Goal: Book appointment/travel/reservation

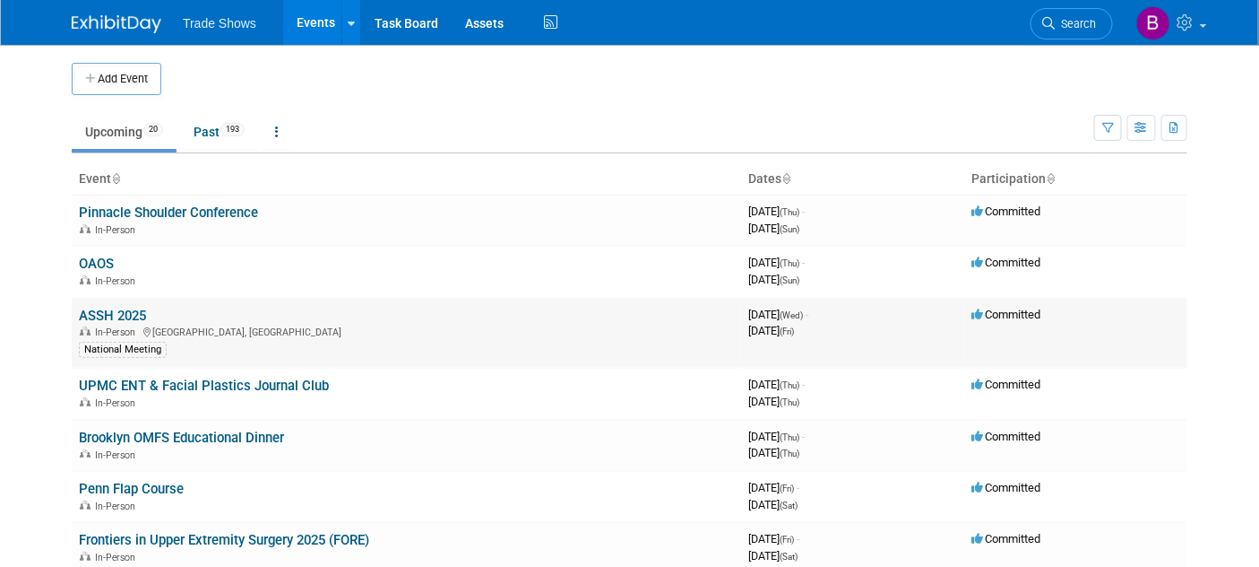
click at [119, 307] on link "ASSH 2025" at bounding box center [112, 315] width 67 height 16
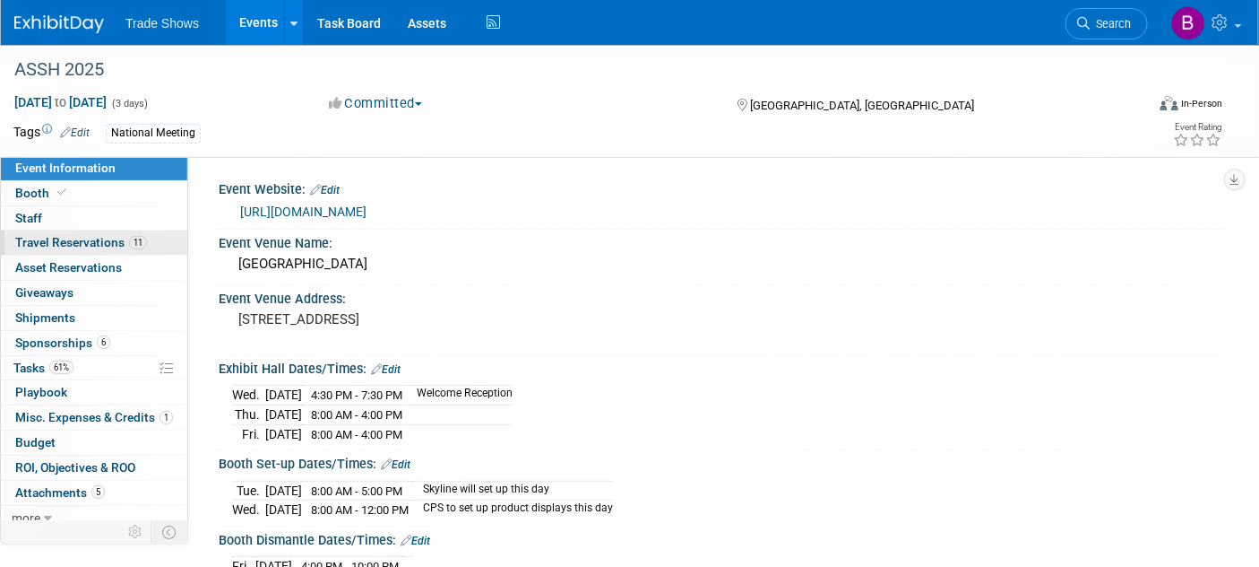
click at [70, 246] on span "Travel Reservations 11" at bounding box center [81, 242] width 132 height 14
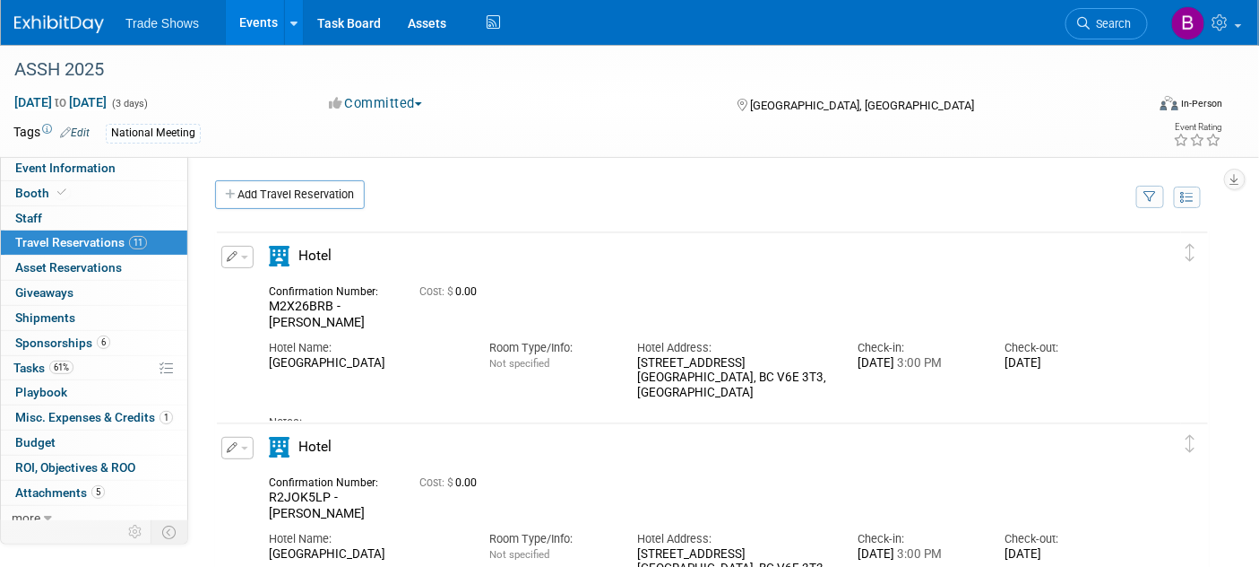
click at [547, 188] on div "Add Travel Reservation" at bounding box center [671, 196] width 921 height 33
click at [269, 190] on link "Add Travel Reservation" at bounding box center [290, 194] width 150 height 29
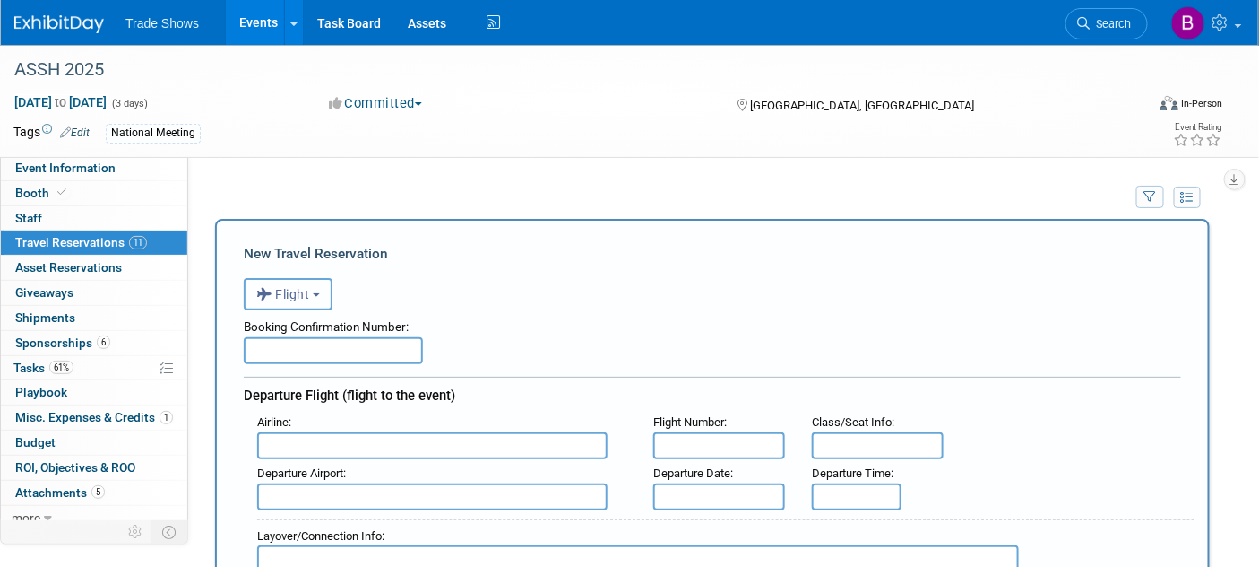
click at [309, 304] on button "Flight" at bounding box center [288, 294] width 89 height 32
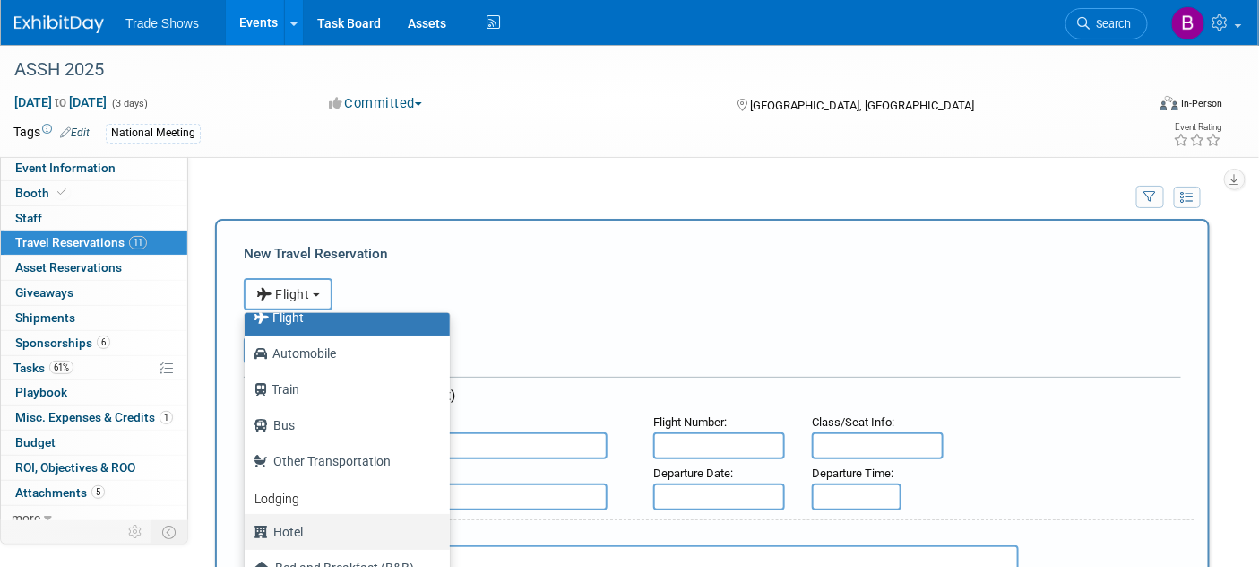
scroll to position [75, 0]
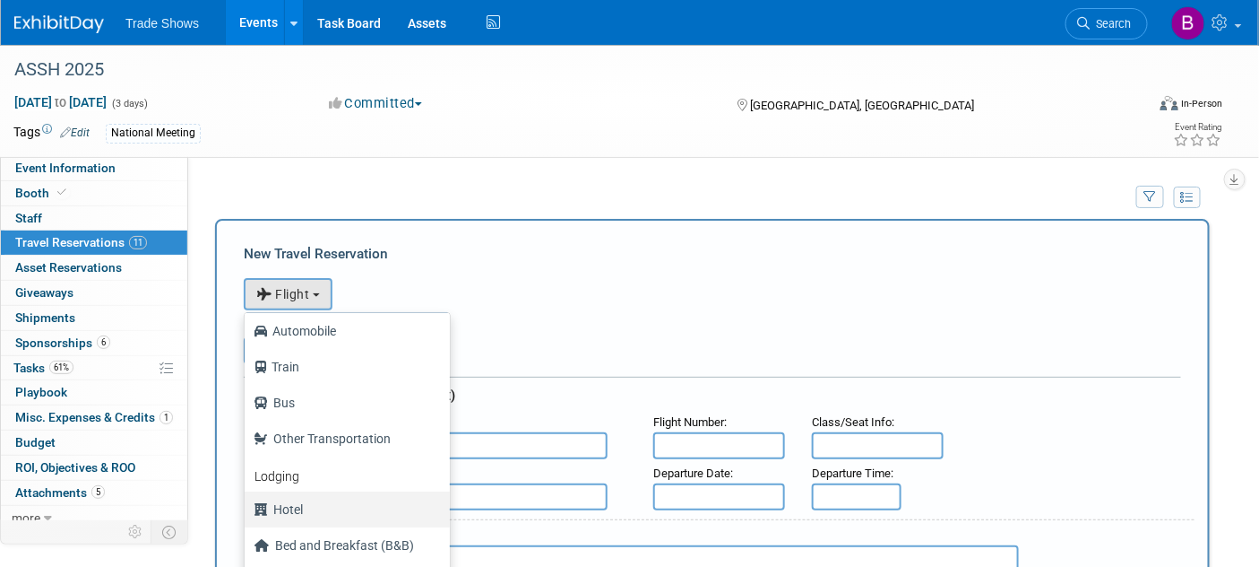
click at [295, 508] on label "Hotel" at bounding box center [343, 509] width 178 height 29
click at [247, 508] on input "Hotel" at bounding box center [242, 507] width 12 height 12
select select "6"
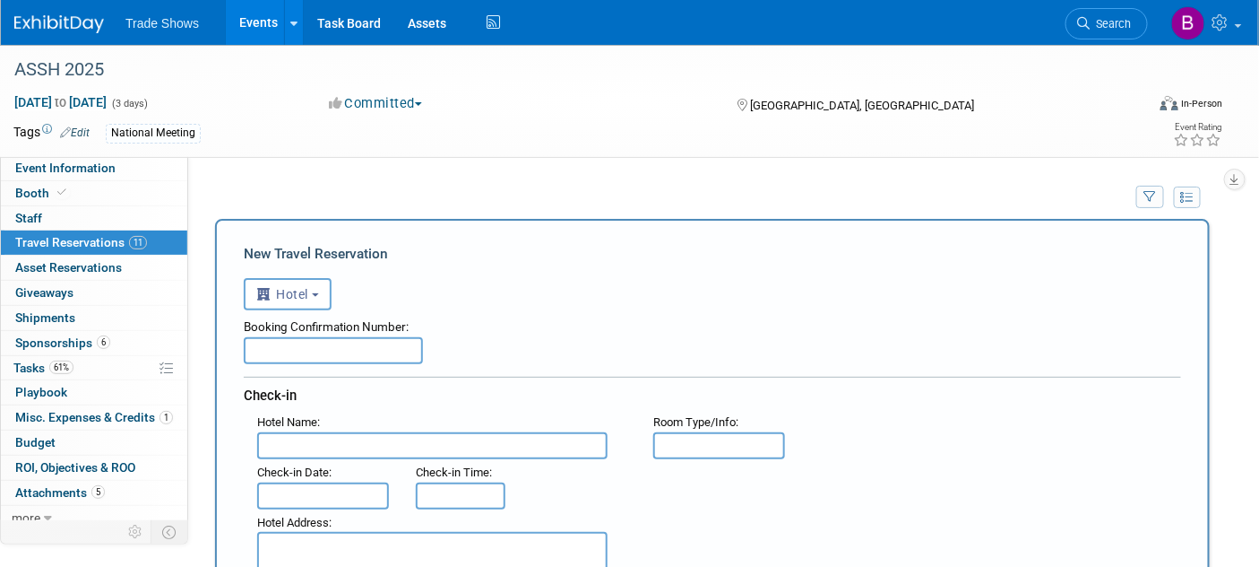
click at [325, 351] on input "text" at bounding box center [333, 350] width 179 height 27
paste input "93159853"
type input "93159853"
click at [326, 446] on input "text" at bounding box center [432, 445] width 351 height 27
click at [326, 446] on input "V" at bounding box center [432, 445] width 351 height 27
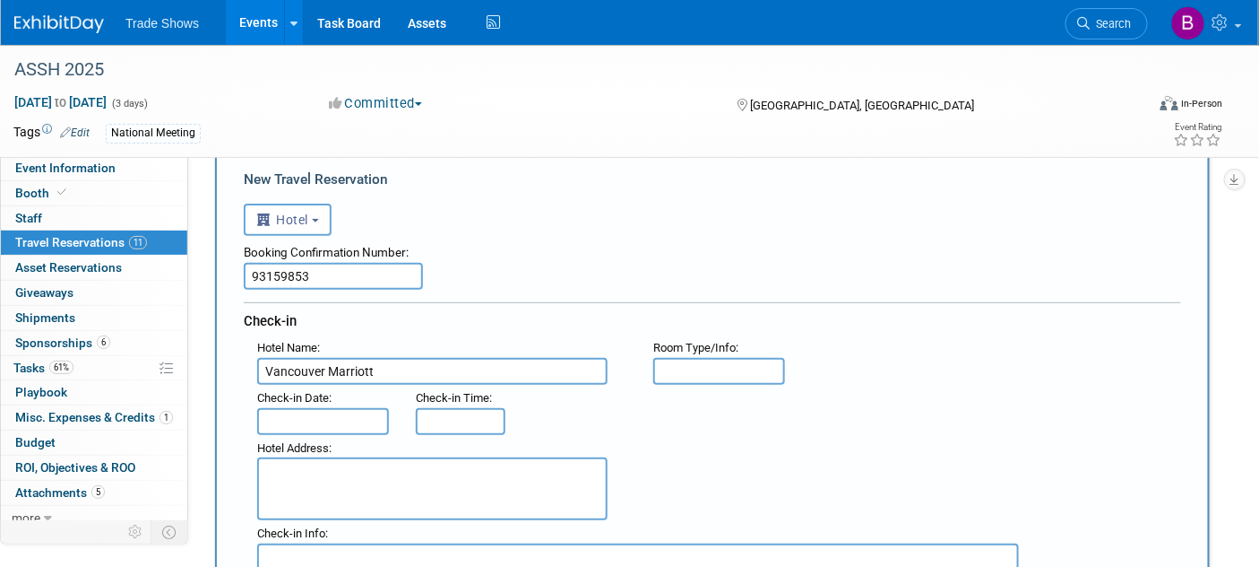
scroll to position [0, 0]
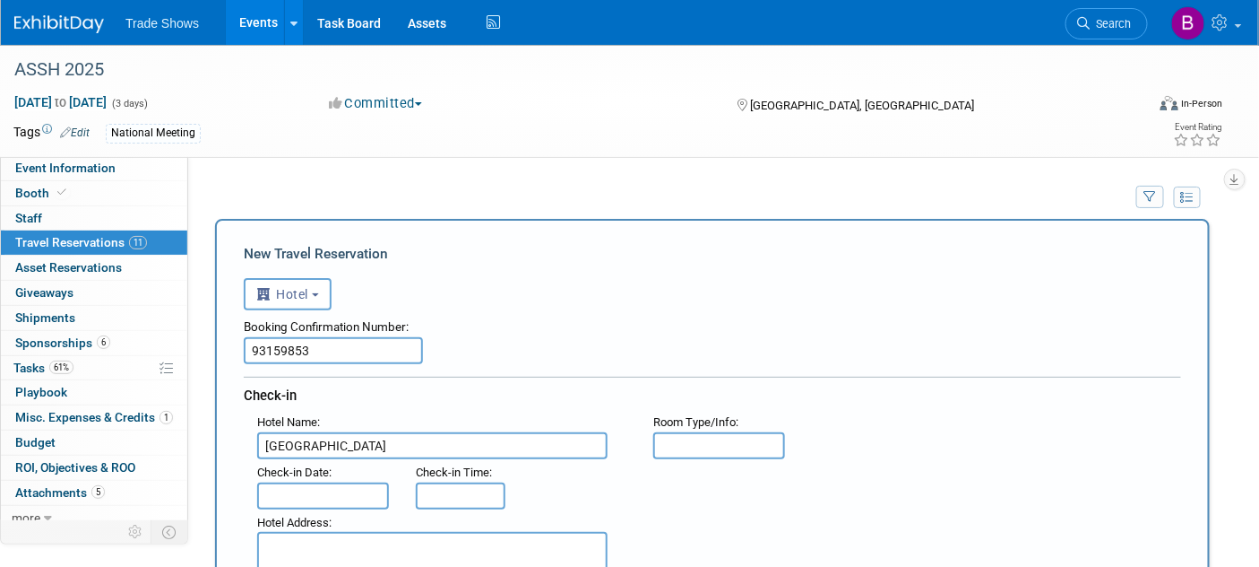
type input "Vancouver Marriott Pinnacle Downtown"
click at [757, 437] on input "text" at bounding box center [720, 445] width 132 height 27
type input "Suite"
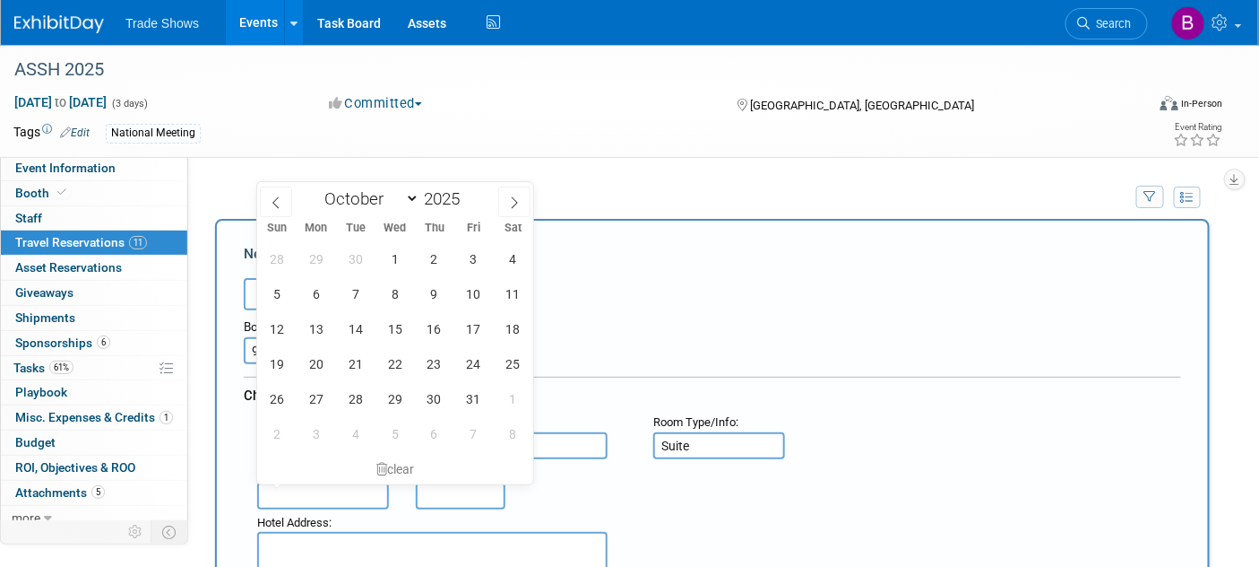
click at [360, 503] on input "text" at bounding box center [323, 495] width 132 height 27
click at [395, 288] on span "8" at bounding box center [394, 293] width 35 height 35
type input "Oct 8, 2025"
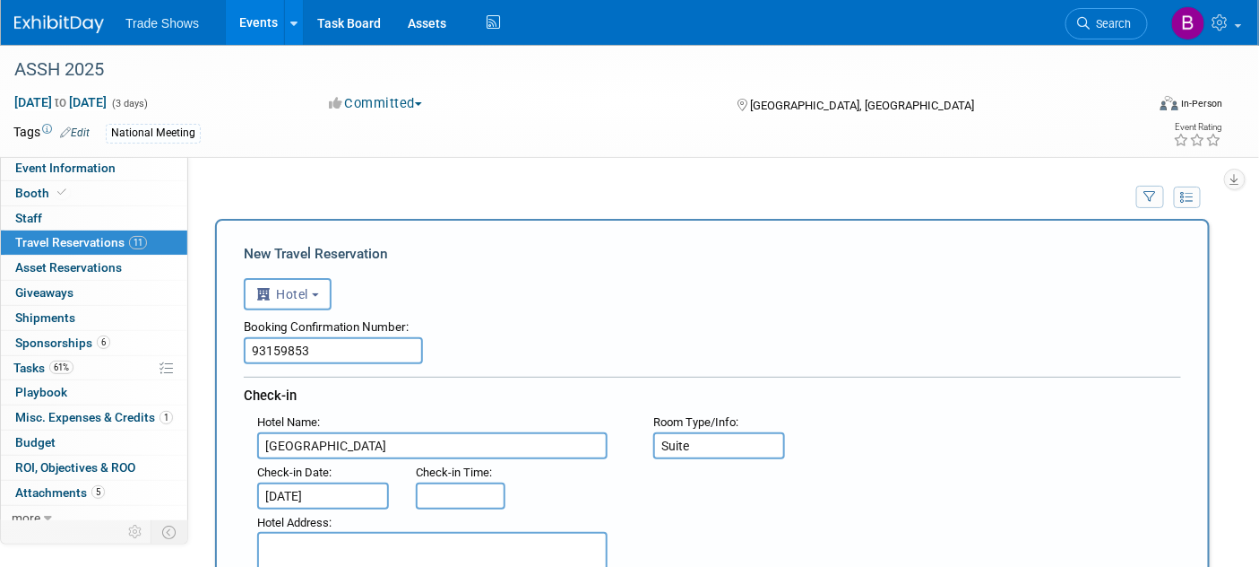
type input "3:00 PM"
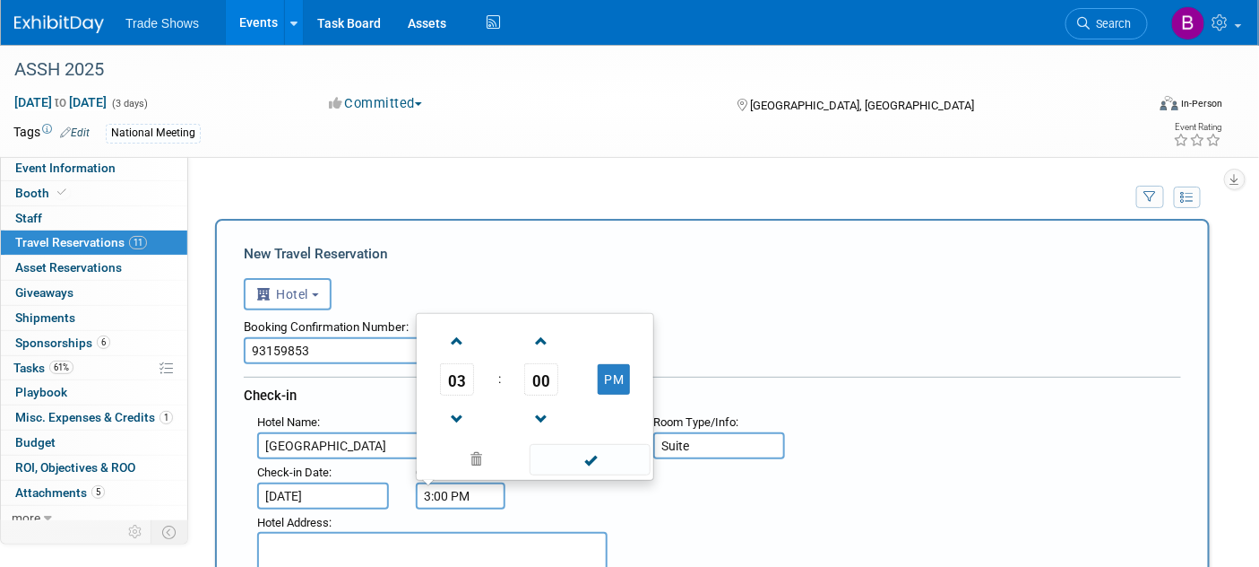
click at [459, 487] on input "3:00 PM" at bounding box center [461, 495] width 90 height 27
click at [423, 550] on textarea at bounding box center [432, 563] width 351 height 63
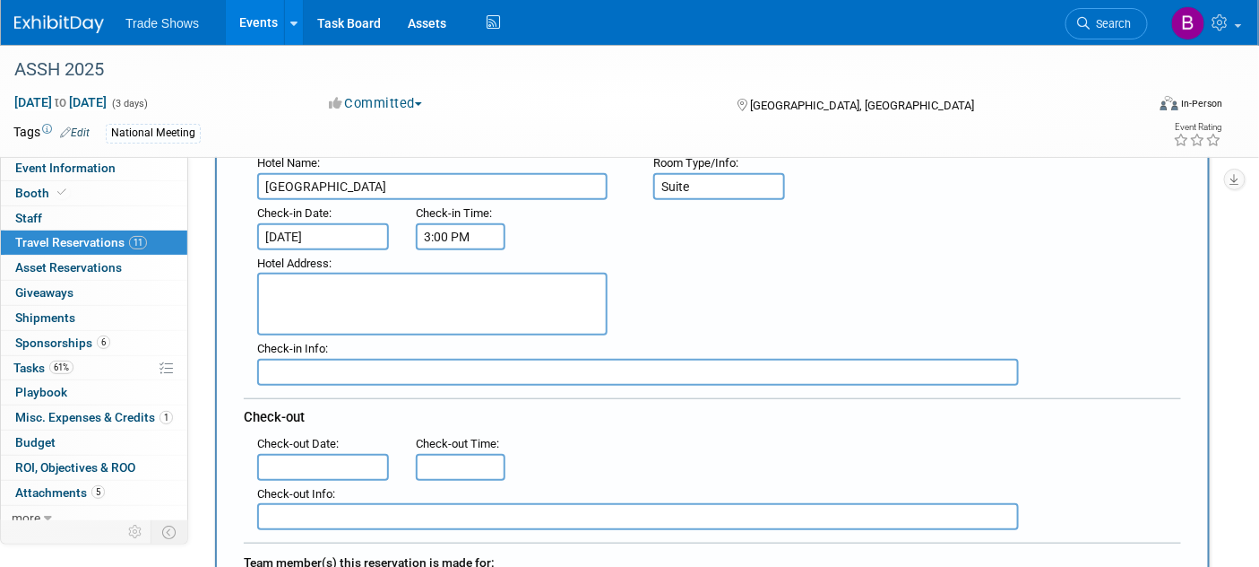
scroll to position [299, 0]
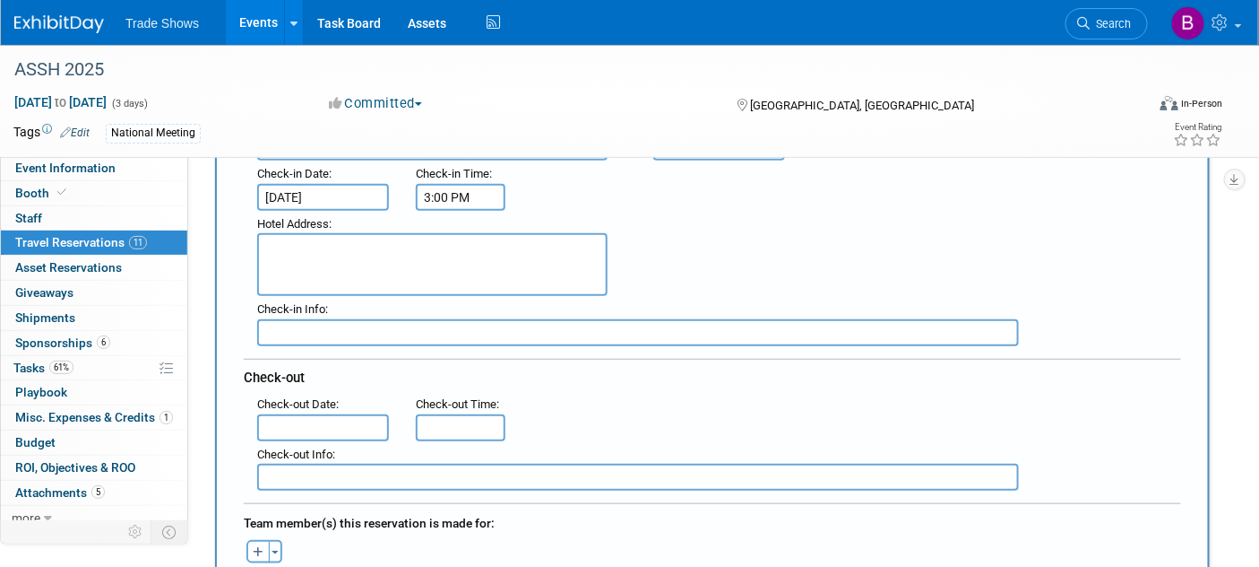
click at [316, 431] on input "text" at bounding box center [323, 427] width 132 height 27
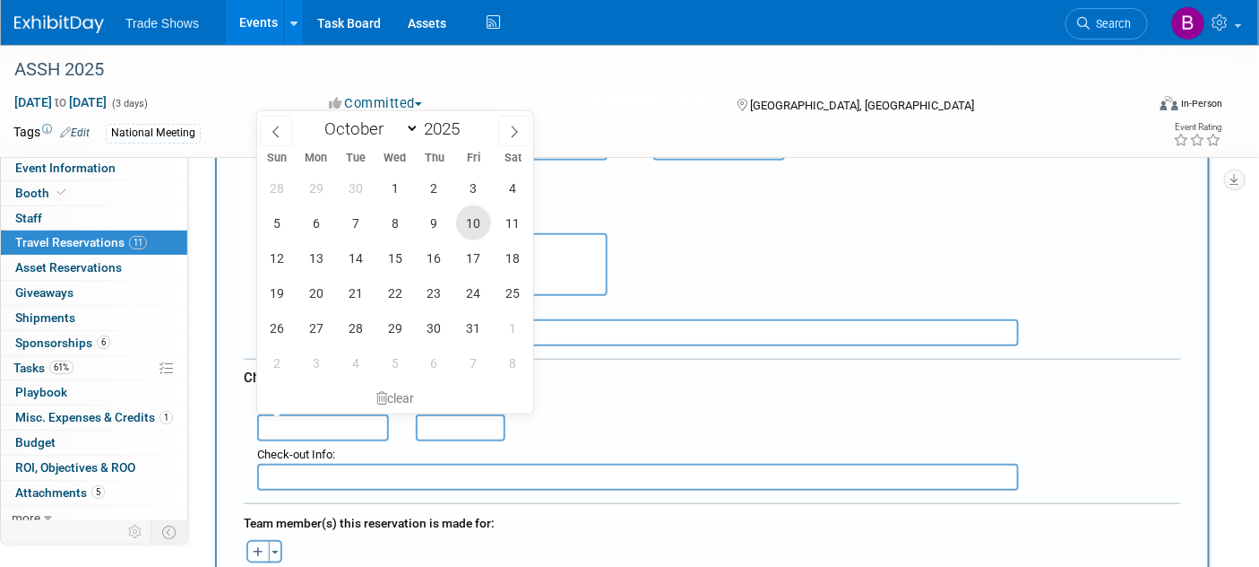
click at [479, 212] on span "10" at bounding box center [473, 222] width 35 height 35
type input "Oct 10, 2025"
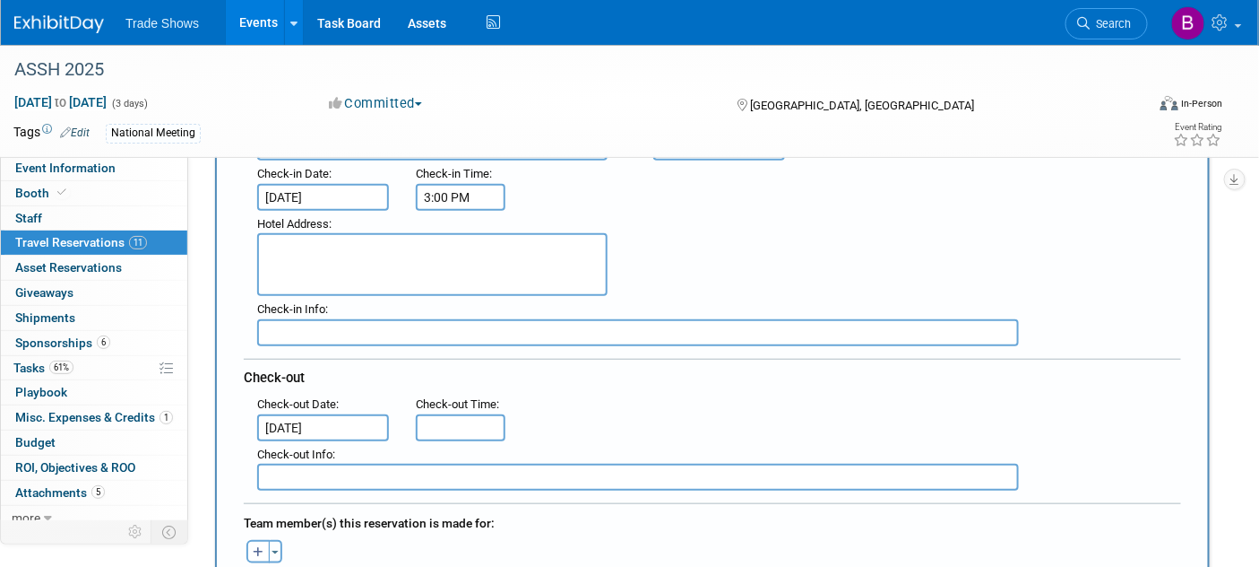
click at [656, 393] on div ": Check-out Date : Oct 10, 2025 Check-out Time :" at bounding box center [719, 416] width 951 height 50
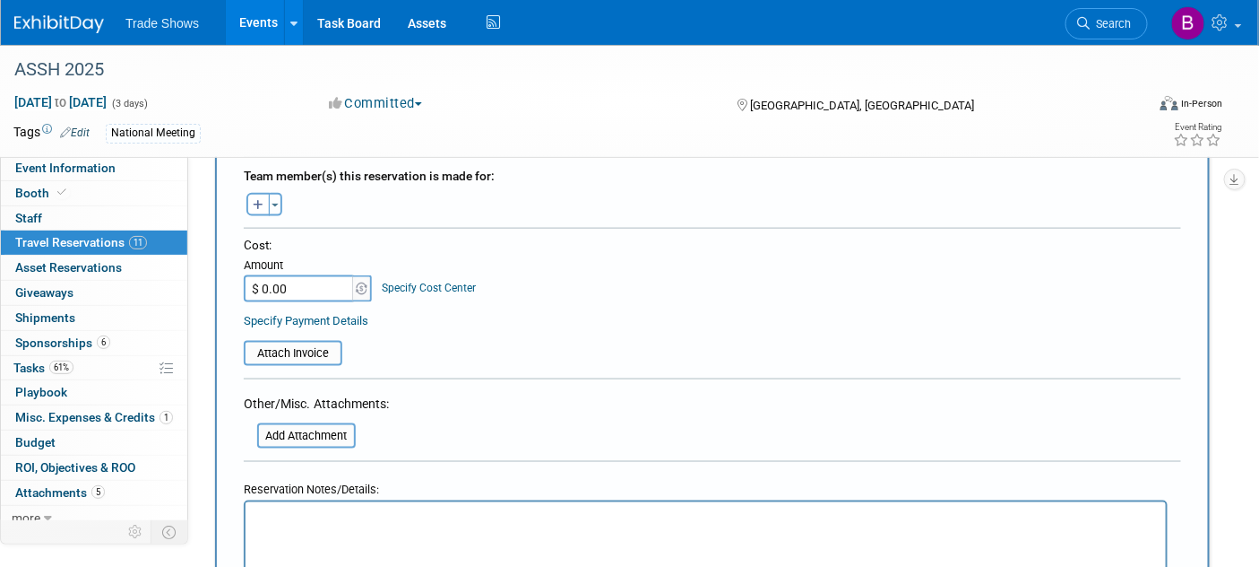
scroll to position [697, 0]
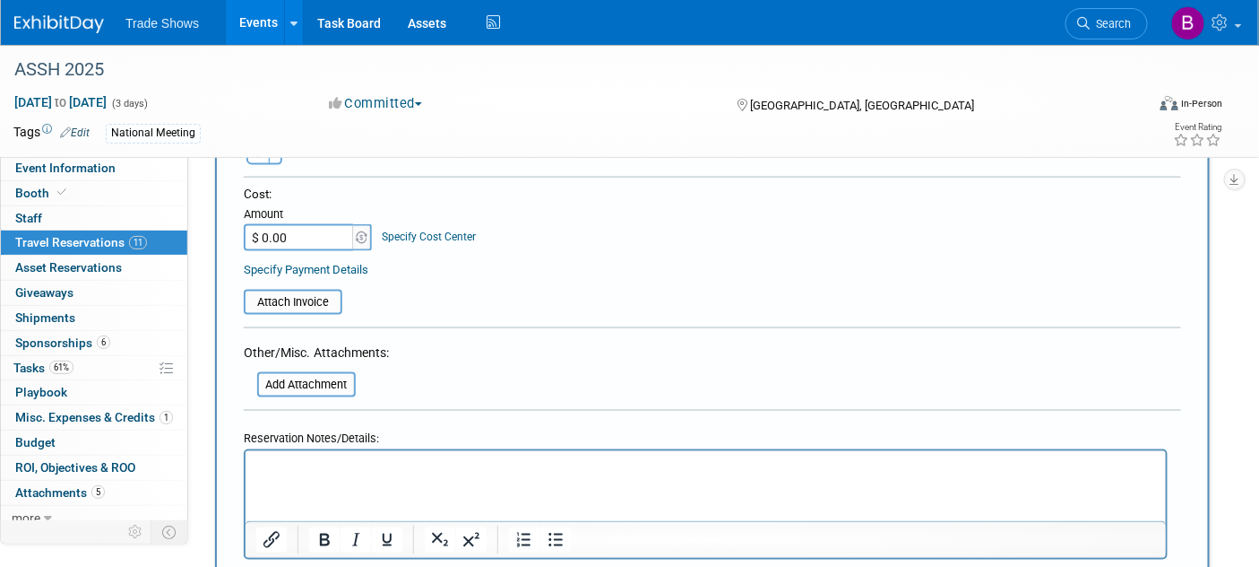
click at [335, 474] on p "Rich Text Area. Press ALT-0 for help." at bounding box center [705, 467] width 900 height 19
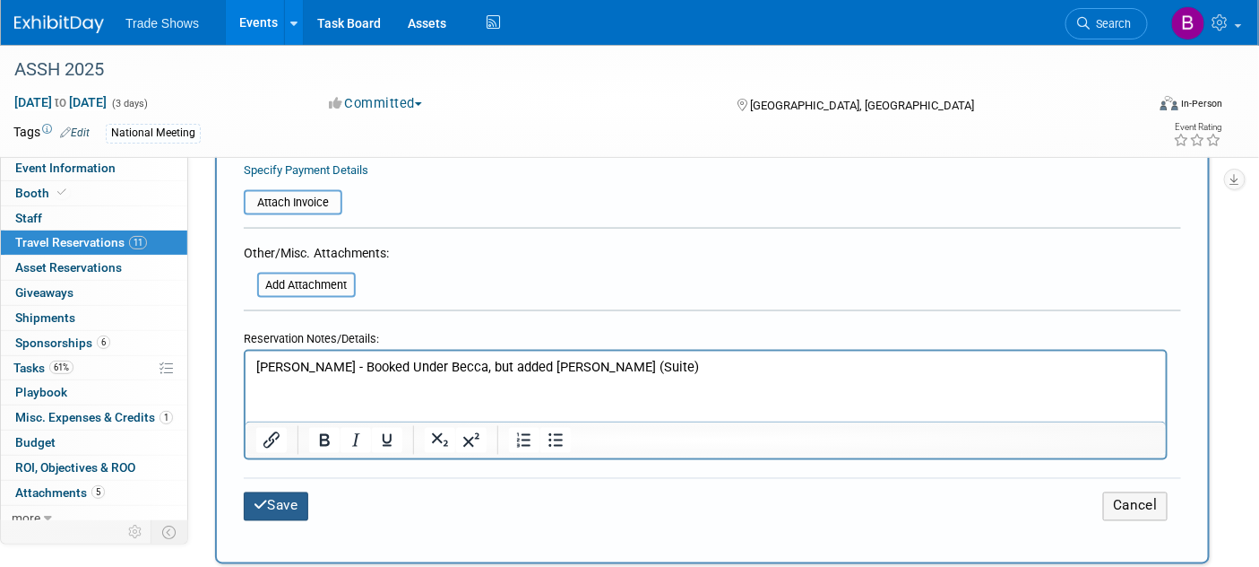
click at [297, 498] on button "Save" at bounding box center [276, 506] width 65 height 28
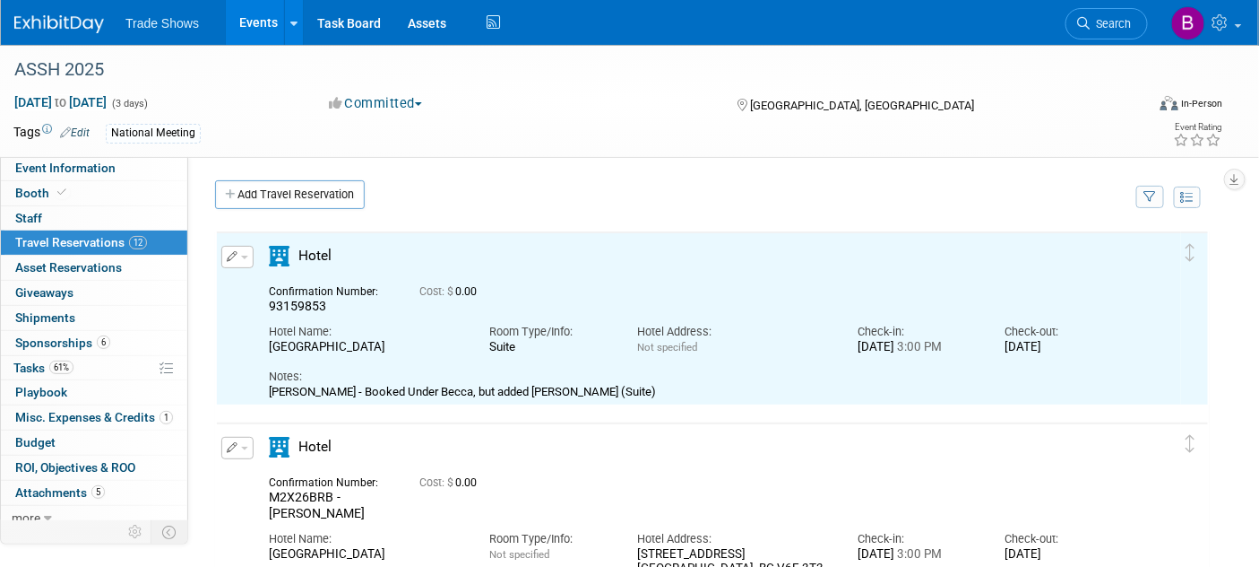
scroll to position [0, 0]
